Goal: Transaction & Acquisition: Purchase product/service

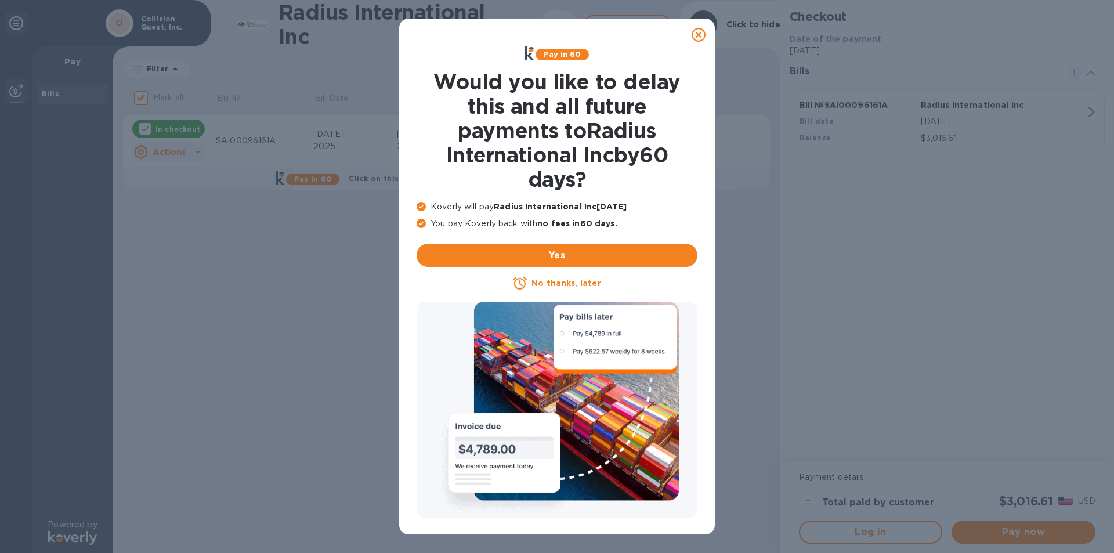
click at [697, 32] on icon at bounding box center [699, 35] width 14 height 14
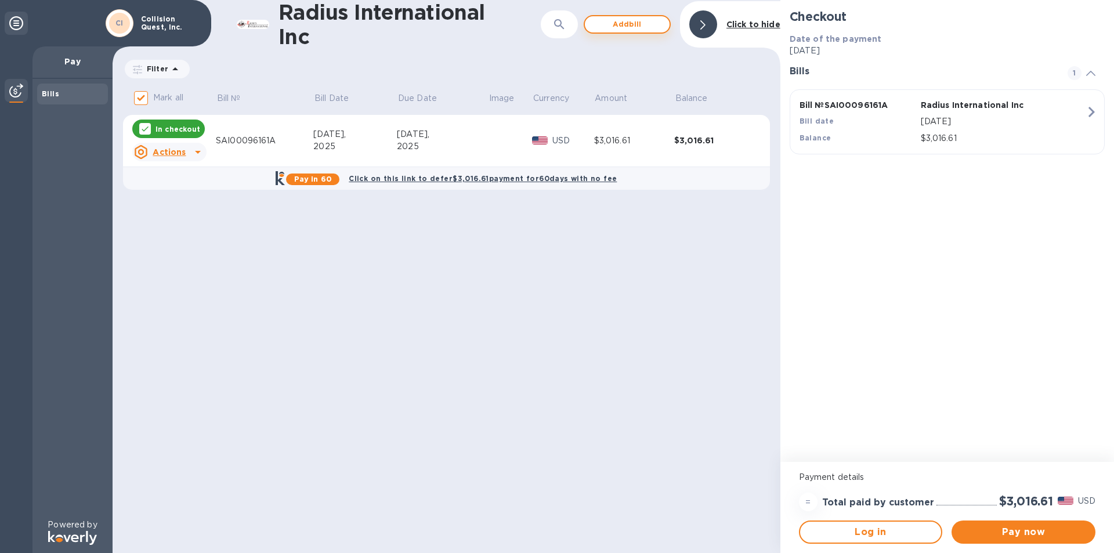
click at [648, 26] on span "Add bill" at bounding box center [627, 24] width 66 height 14
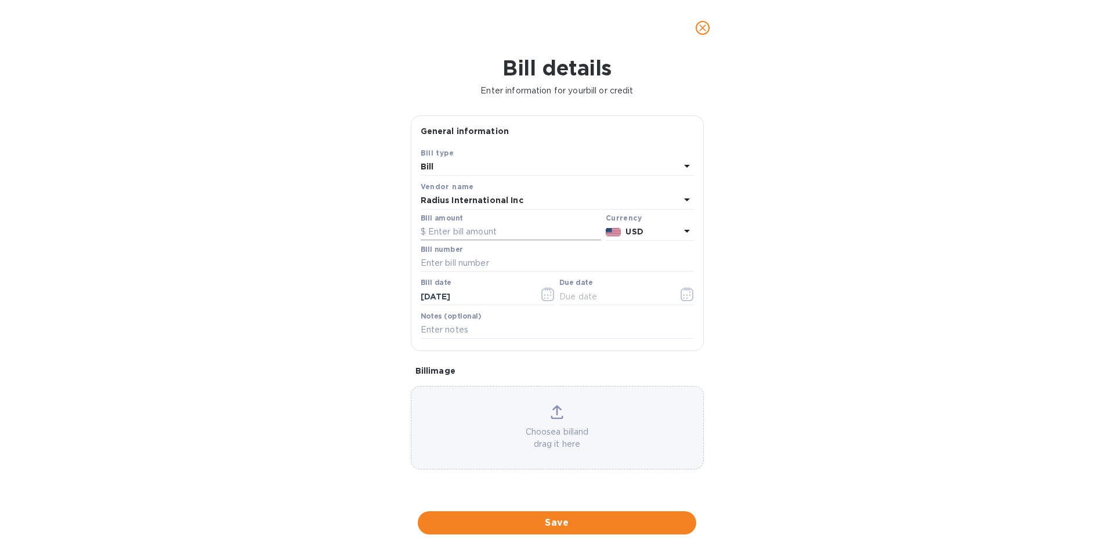
click at [465, 227] on input "text" at bounding box center [511, 231] width 180 height 17
type input "95"
type input "SAI00096161"
type input "[DATE]"
type input "4_/__/____"
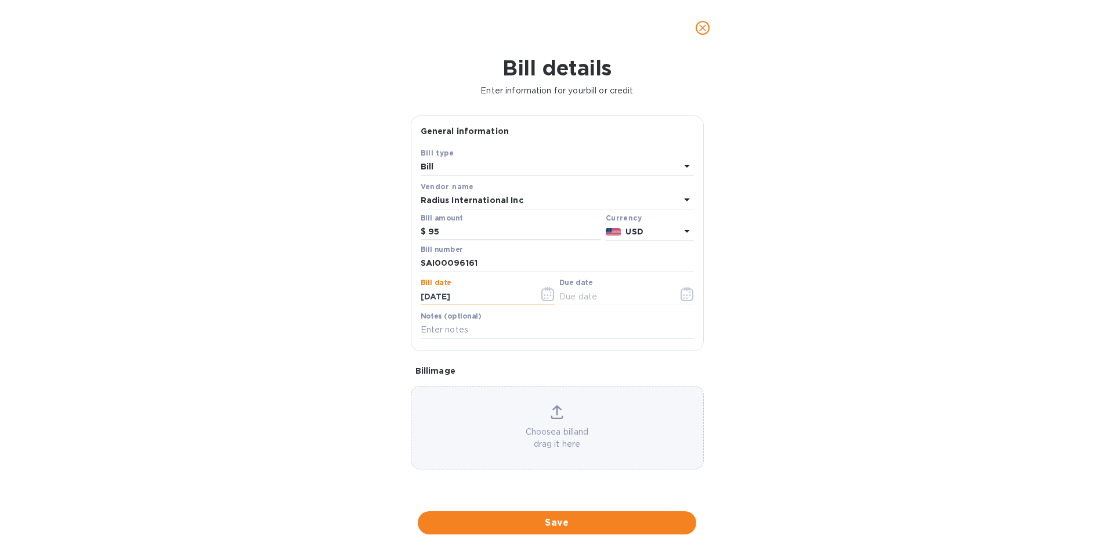
type input "[DATE]"
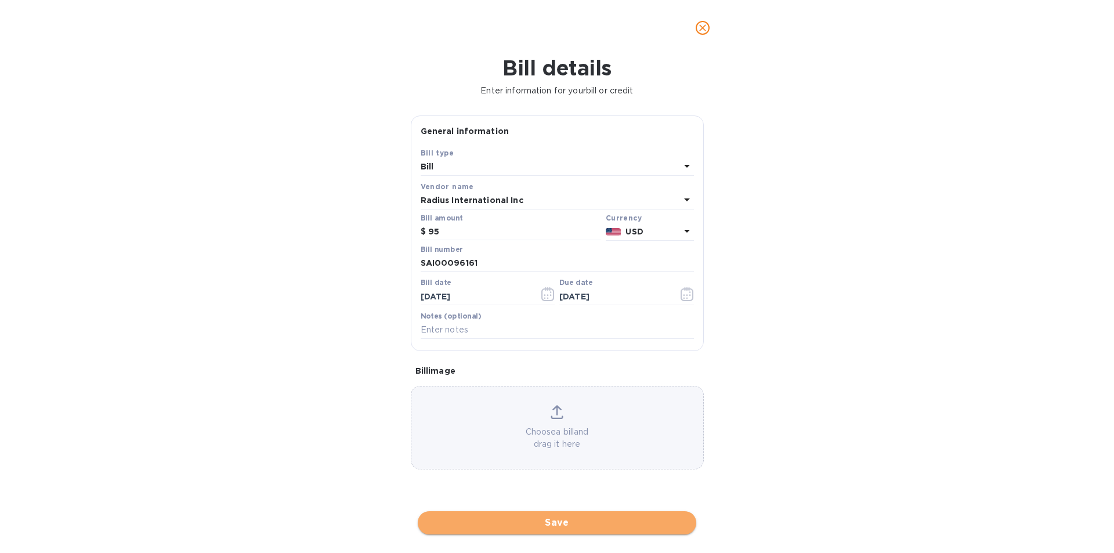
click at [552, 533] on button "Save" at bounding box center [557, 522] width 278 height 23
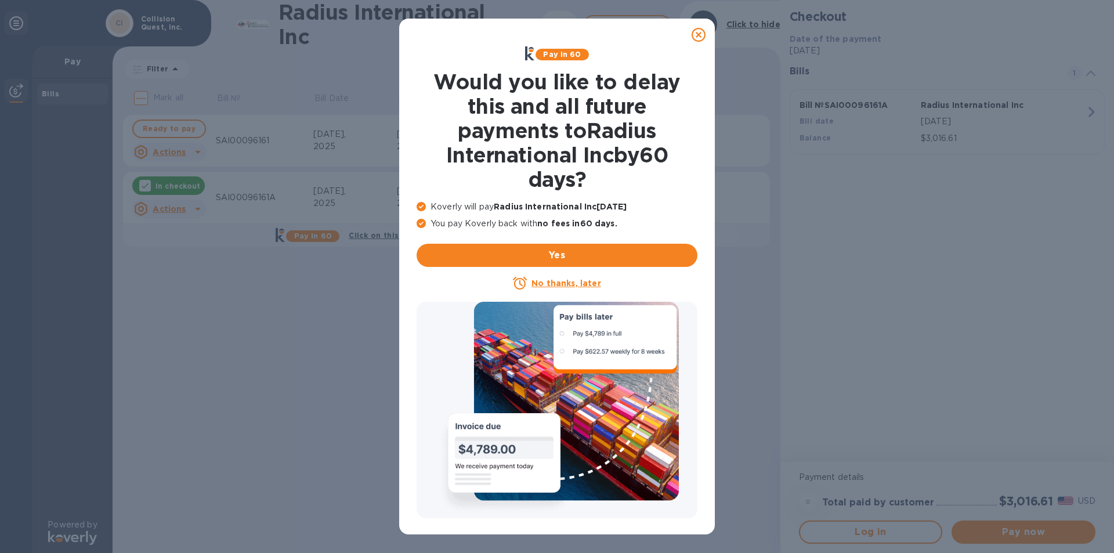
click at [693, 34] on icon at bounding box center [699, 35] width 14 height 14
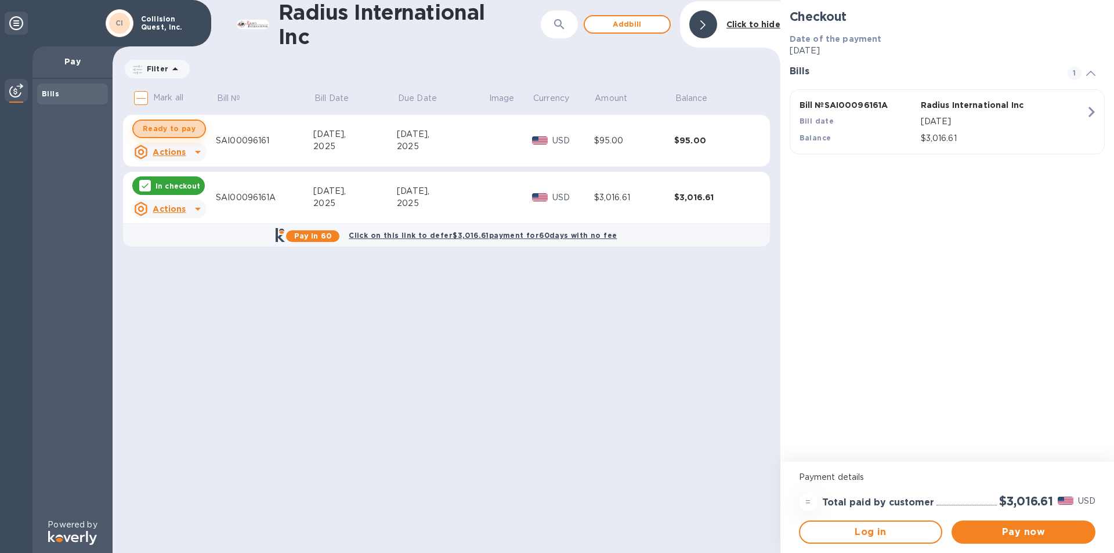
click at [193, 126] on button "Ready to pay" at bounding box center [169, 129] width 74 height 19
checkbox input "true"
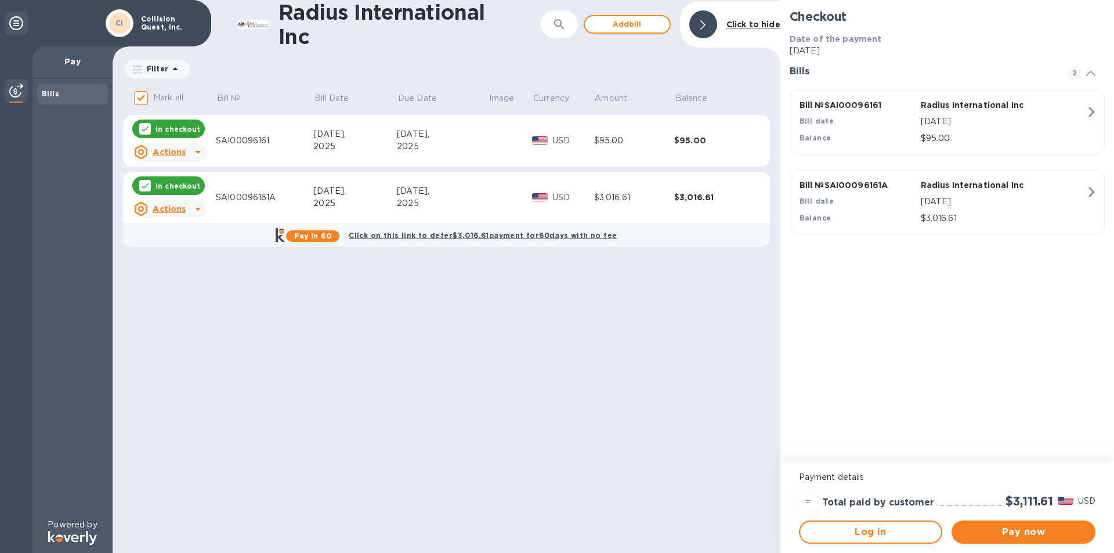
click at [1014, 518] on div "Pay now" at bounding box center [1023, 532] width 153 height 32
click at [1014, 526] on span "Pay now" at bounding box center [1023, 532] width 125 height 14
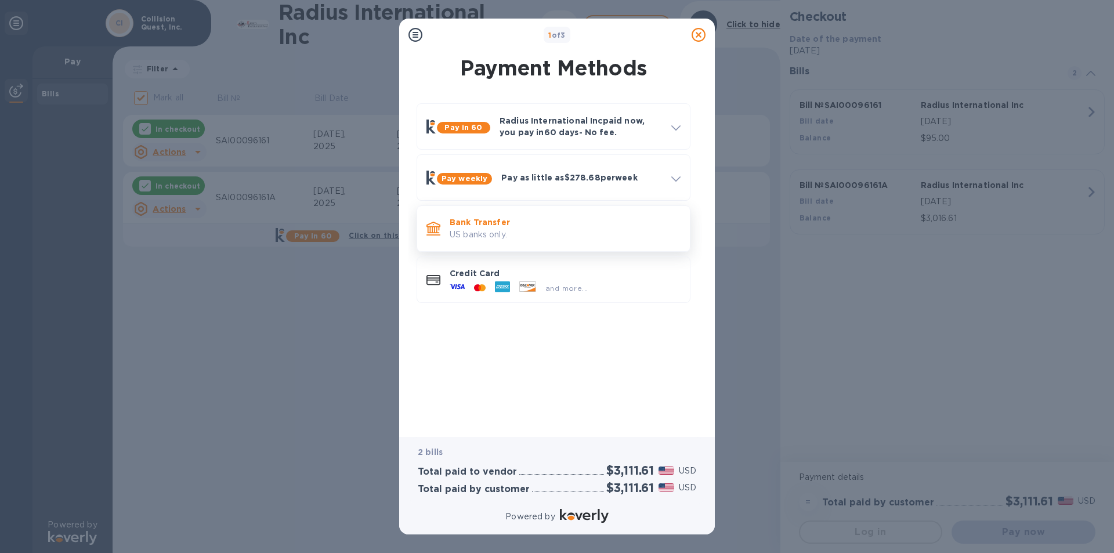
click at [472, 231] on p "US banks only." at bounding box center [565, 235] width 231 height 12
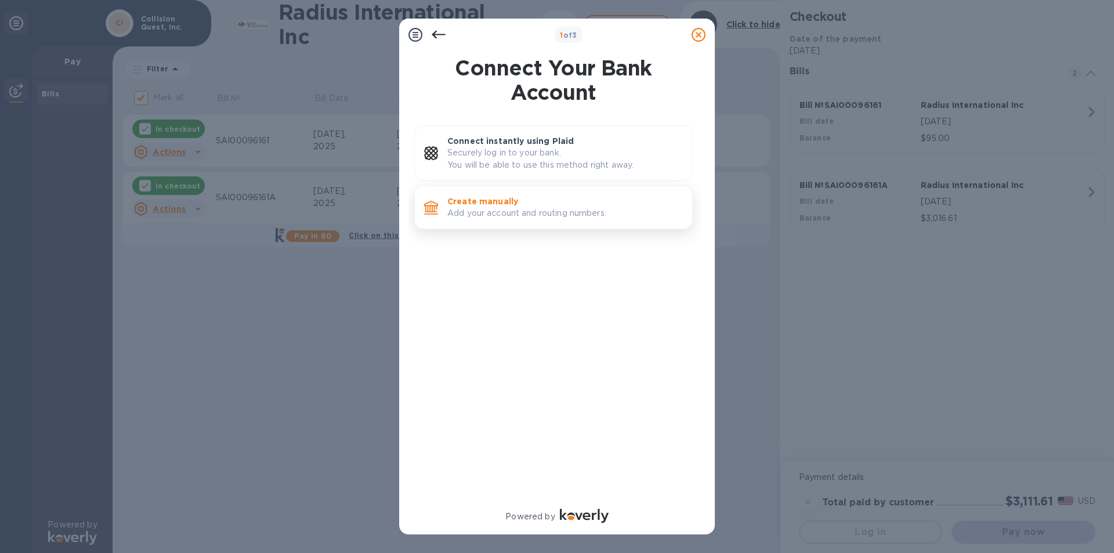
click at [502, 194] on div "Create manually Add your account and routing numbers." at bounding box center [565, 207] width 245 height 33
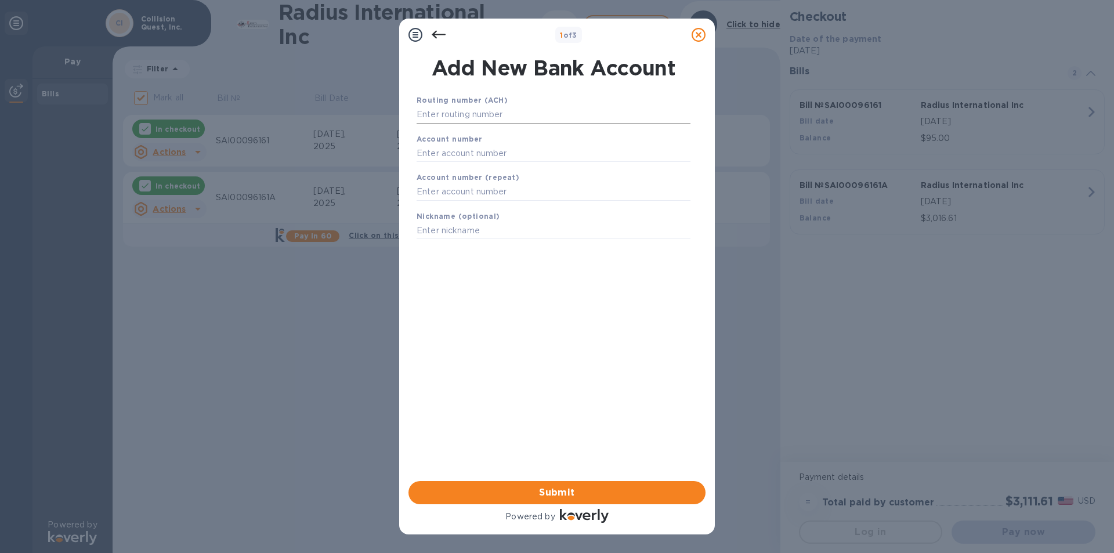
click at [487, 110] on input "text" at bounding box center [554, 114] width 274 height 17
type input "211370642"
type input "901093146"
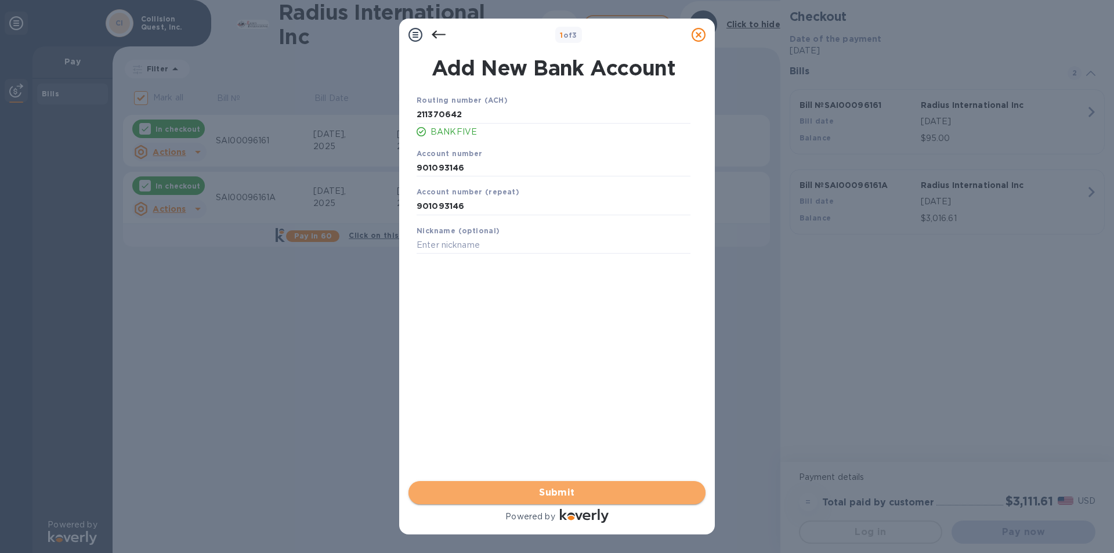
click at [570, 487] on span "Submit" at bounding box center [557, 493] width 278 height 14
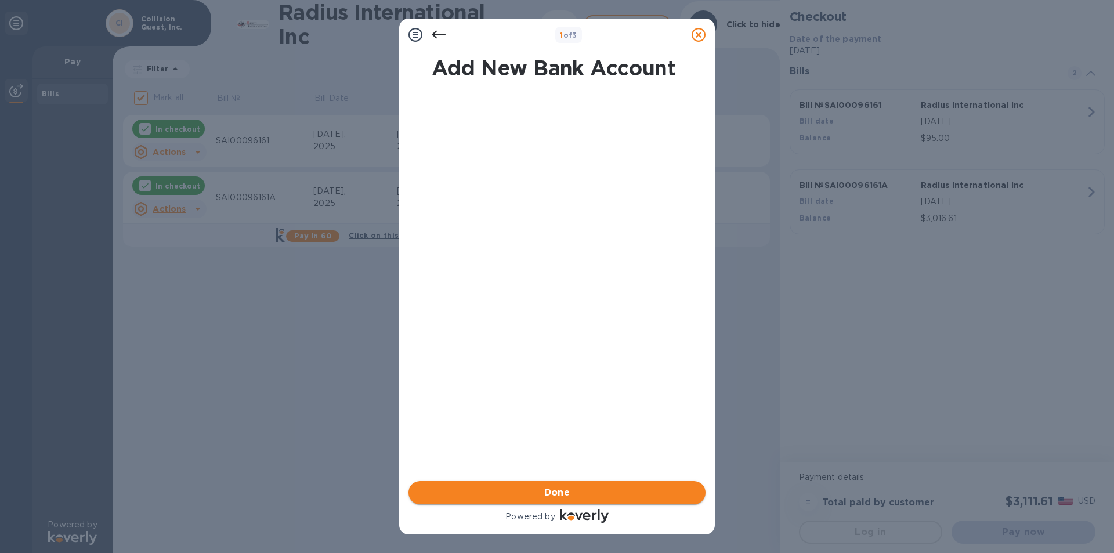
click at [541, 489] on span "Done" at bounding box center [557, 493] width 278 height 14
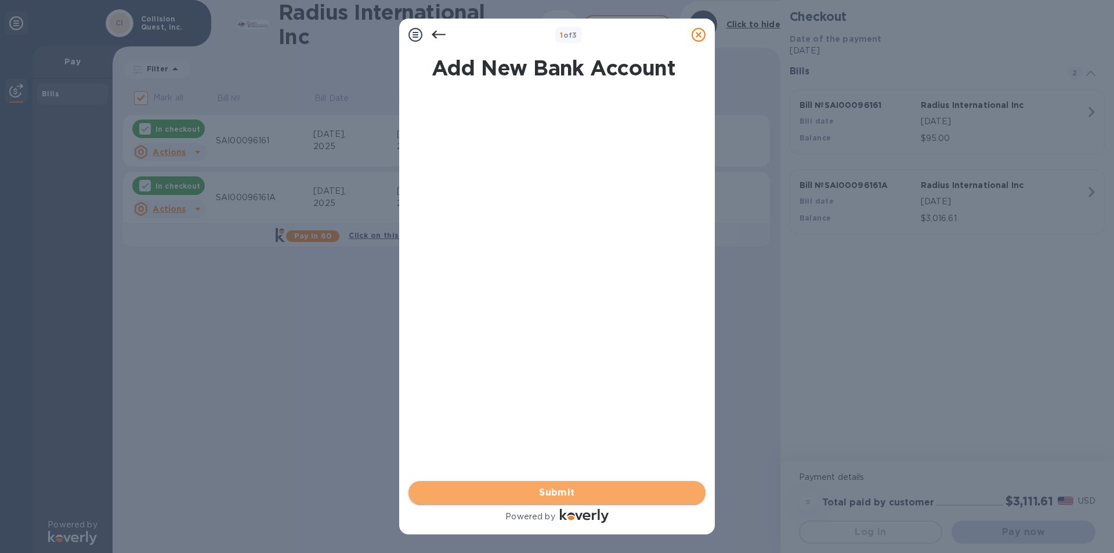
click at [538, 488] on span "Submit" at bounding box center [557, 493] width 278 height 14
